Goal: Information Seeking & Learning: Learn about a topic

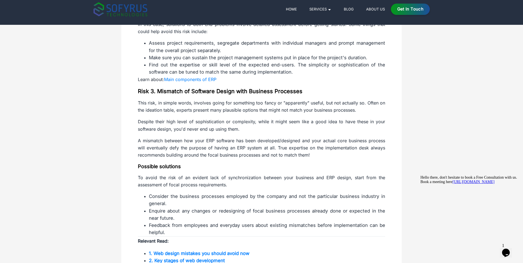
scroll to position [524, 0]
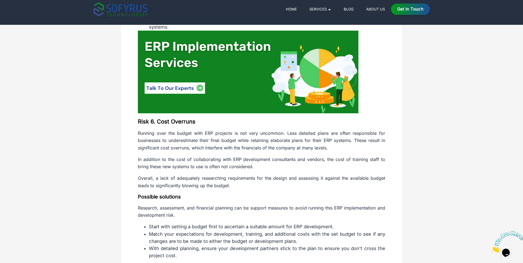
scroll to position [1131, 0]
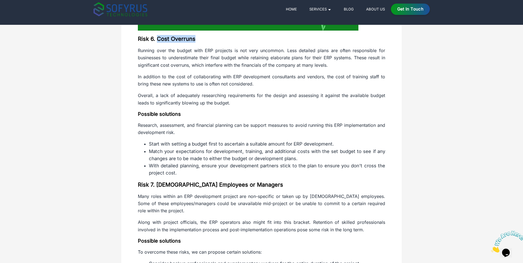
drag, startPoint x: 157, startPoint y: 38, endPoint x: 201, endPoint y: 41, distance: 43.9
click at [201, 41] on h3 "Risk 6. Cost Overruns" at bounding box center [261, 39] width 247 height 8
drag, startPoint x: 185, startPoint y: 40, endPoint x: 180, endPoint y: 38, distance: 5.3
click at [231, 112] on h4 "Possible solutions" at bounding box center [261, 114] width 247 height 7
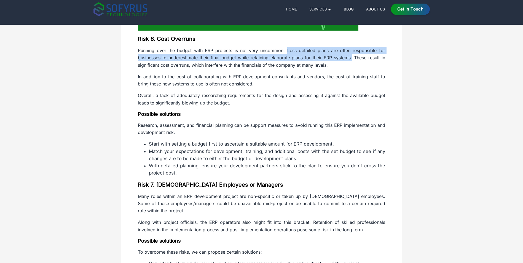
drag, startPoint x: 289, startPoint y: 50, endPoint x: 352, endPoint y: 59, distance: 64.0
click at [352, 59] on p "Running over the budget with ERP projects is not very uncommon. Less detailed p…" at bounding box center [261, 58] width 247 height 22
copy p "Less detailed plans are often responsible for businesses to underestimate their…"
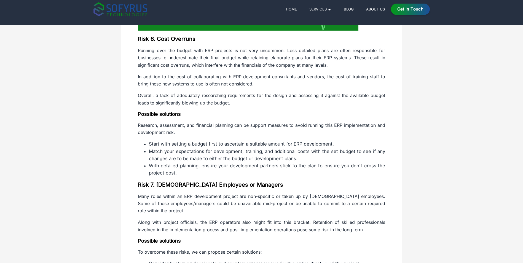
click at [237, 65] on p "Running over the budget with ERP projects is not very uncommon. Less detailed p…" at bounding box center [261, 58] width 247 height 22
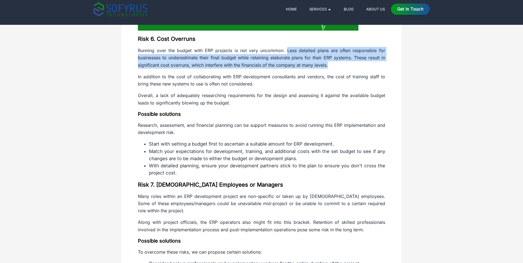
drag, startPoint x: 287, startPoint y: 50, endPoint x: 332, endPoint y: 68, distance: 49.1
click at [332, 68] on p "Running over the budget with ERP projects is not very uncommon. Less detailed p…" at bounding box center [261, 58] width 247 height 22
drag, startPoint x: 332, startPoint y: 68, endPoint x: 304, endPoint y: 54, distance: 31.7
copy p "Less detailed plans are often responsible for businesses to underestimate their…"
